Goal: Find specific page/section: Find specific page/section

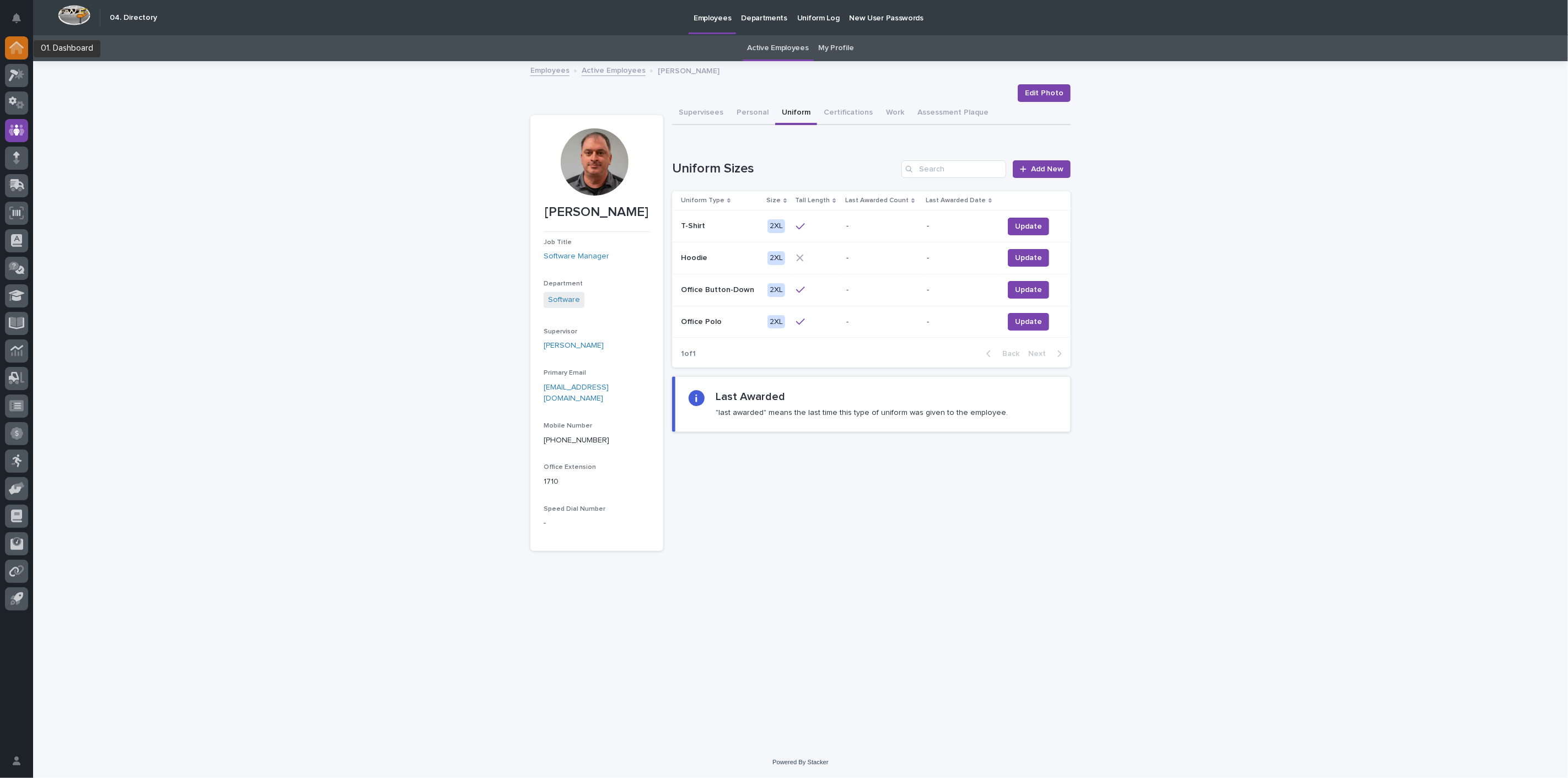
click at [20, 41] on icon at bounding box center [17, 48] width 14 height 13
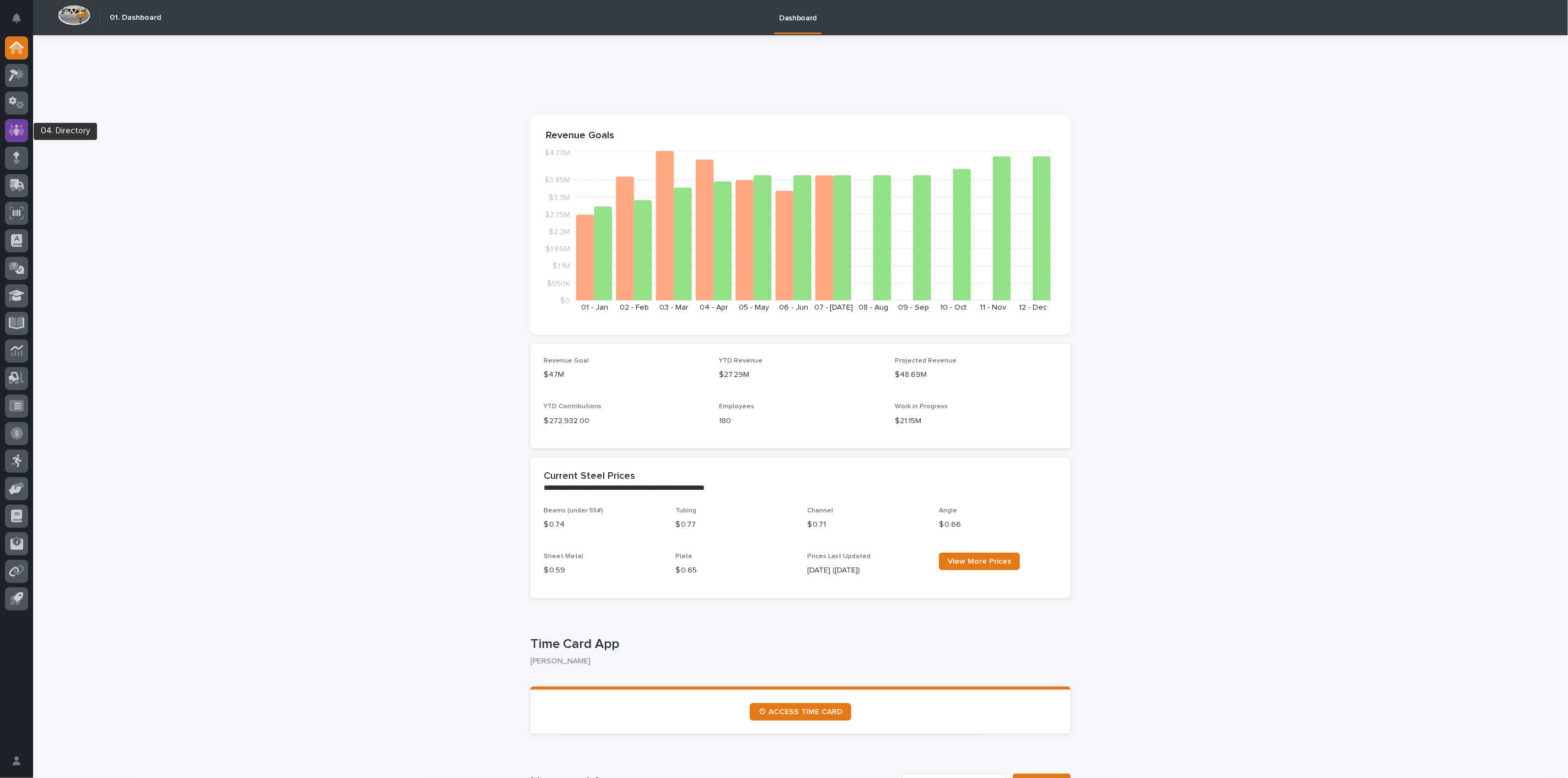
click at [22, 125] on icon at bounding box center [17, 130] width 16 height 11
